Goal: Information Seeking & Learning: Find specific page/section

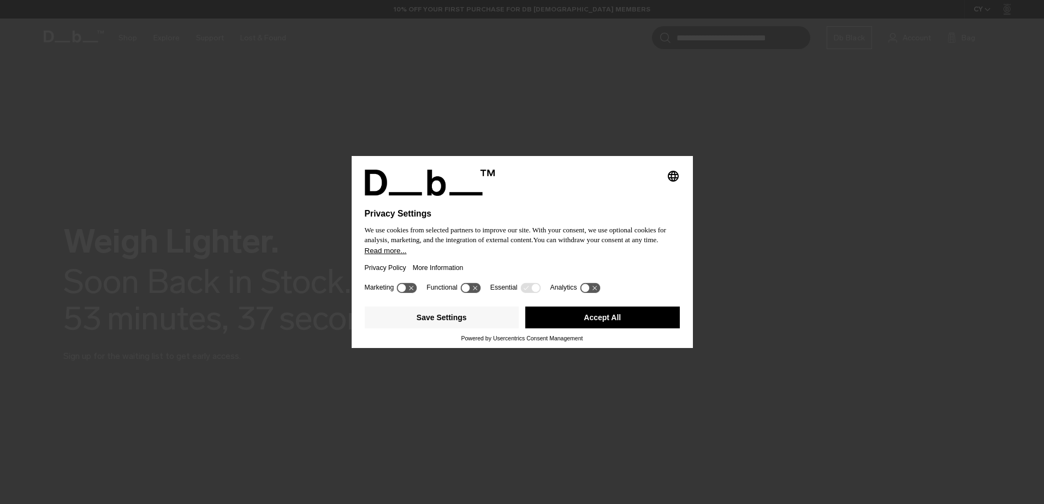
click at [625, 314] on button "Accept All" at bounding box center [602, 318] width 154 height 22
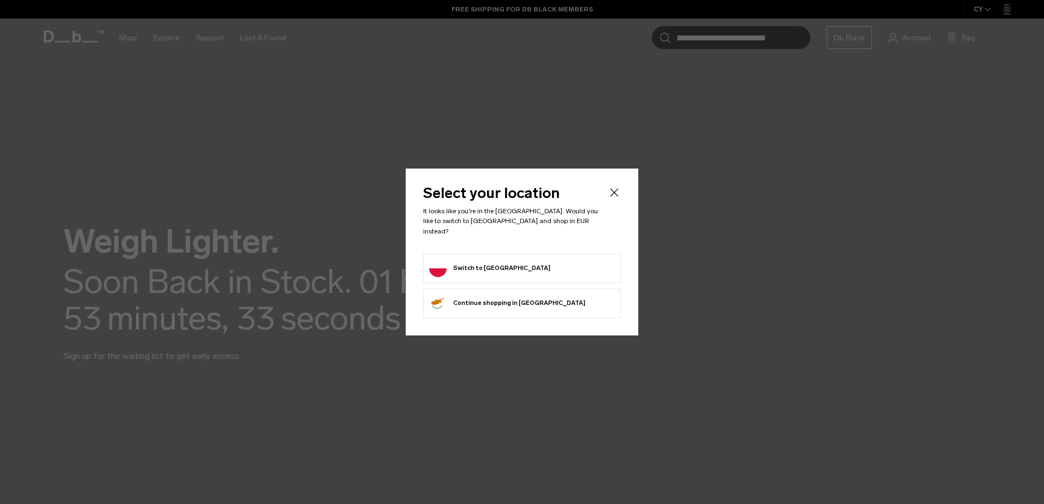
click at [564, 269] on form "Switch to Poland" at bounding box center [522, 268] width 186 height 17
click at [496, 270] on button "Switch to Poland" at bounding box center [489, 268] width 121 height 17
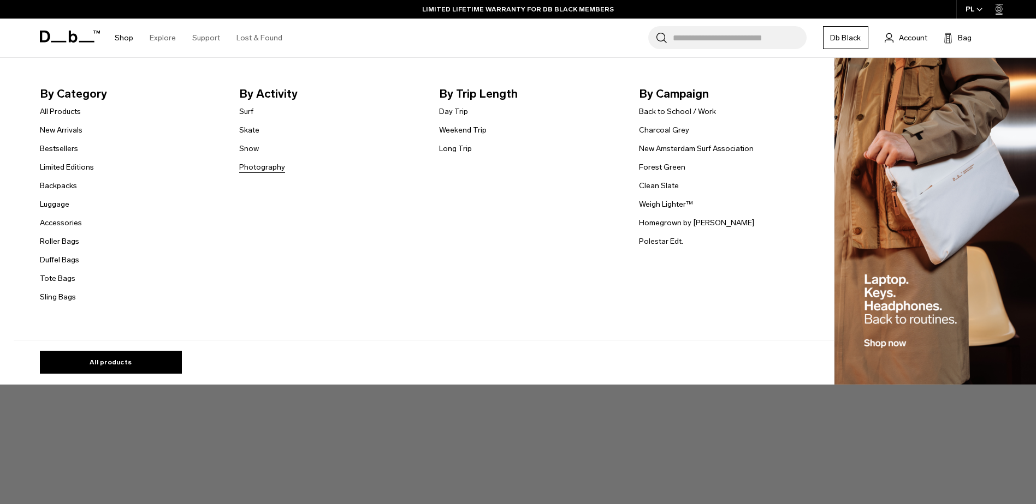
click at [270, 162] on link "Photography" at bounding box center [262, 167] width 46 height 11
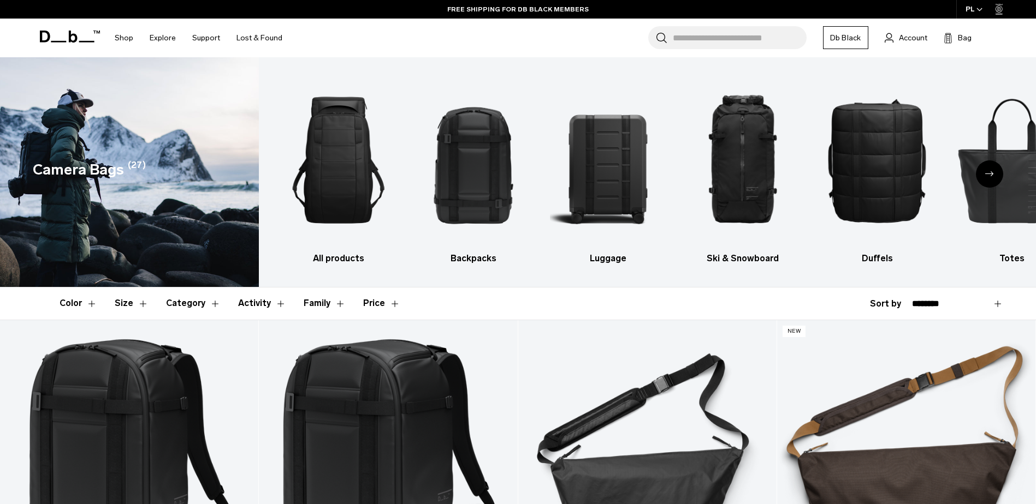
click at [727, 39] on input "Search for Bags, Luggage..." at bounding box center [740, 37] width 134 height 23
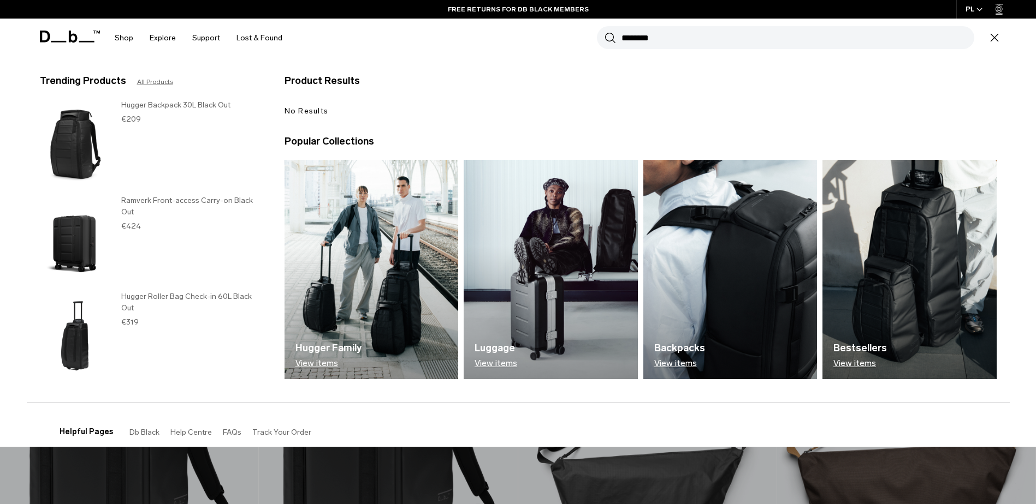
type input "*******"
click at [604, 32] on button "Search" at bounding box center [609, 38] width 11 height 12
